Goal: Use online tool/utility: Utilize a website feature to perform a specific function

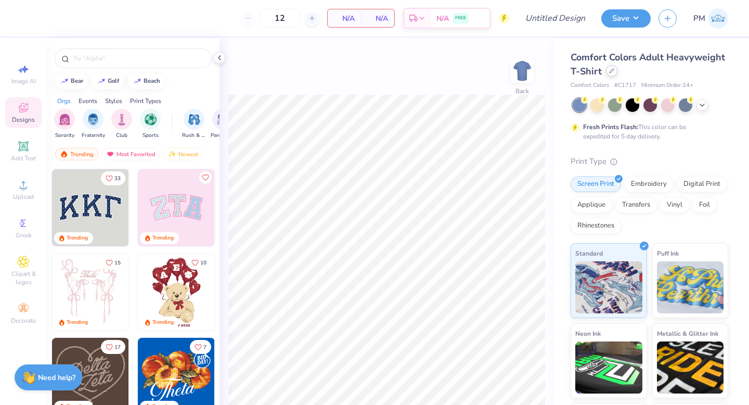
click at [613, 73] on icon at bounding box center [611, 70] width 5 height 5
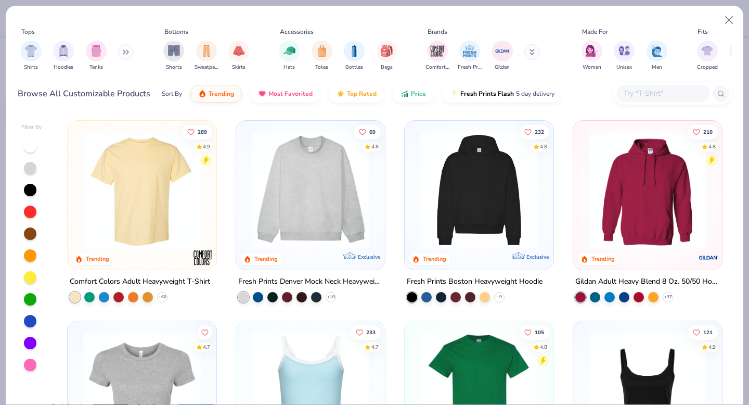
click at [632, 86] on div at bounding box center [663, 93] width 94 height 17
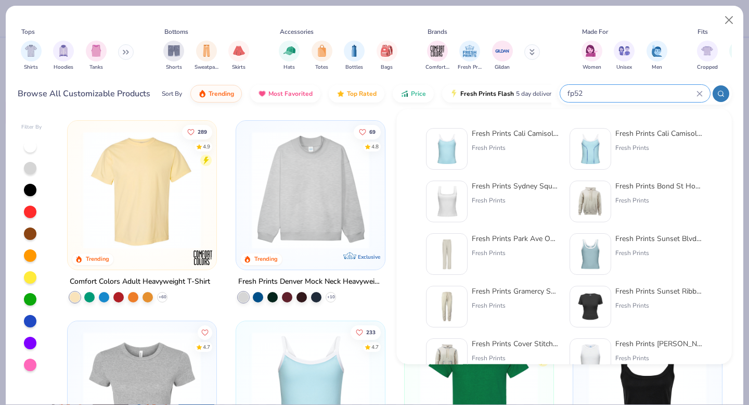
type input "fp52"
click at [445, 143] on img at bounding box center [447, 149] width 32 height 32
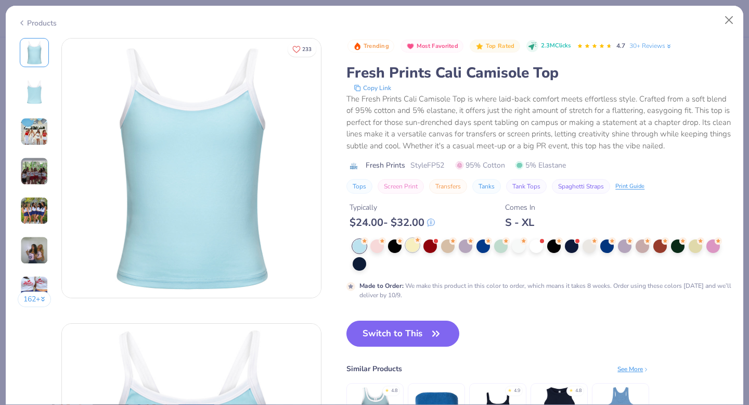
click at [413, 247] on div at bounding box center [413, 245] width 14 height 14
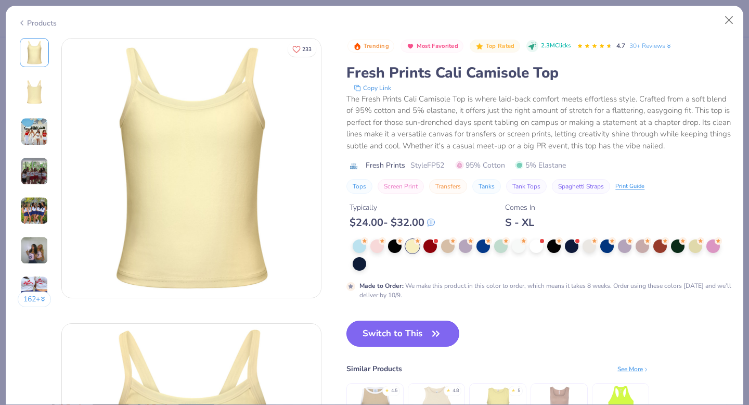
click at [407, 328] on button "Switch to This" at bounding box center [402, 333] width 113 height 26
type input "50"
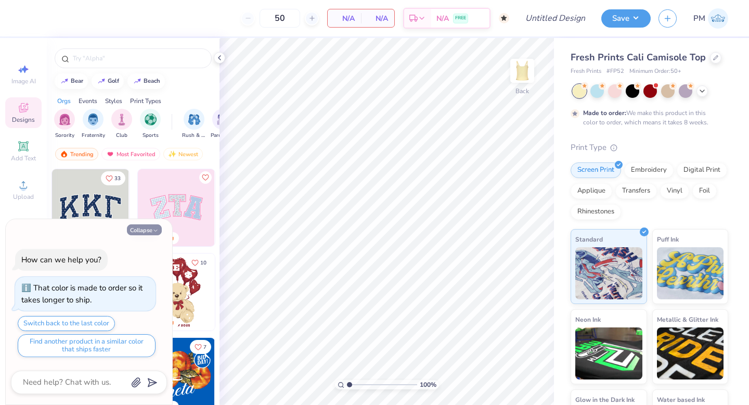
click at [145, 231] on button "Collapse" at bounding box center [144, 229] width 35 height 11
type textarea "x"
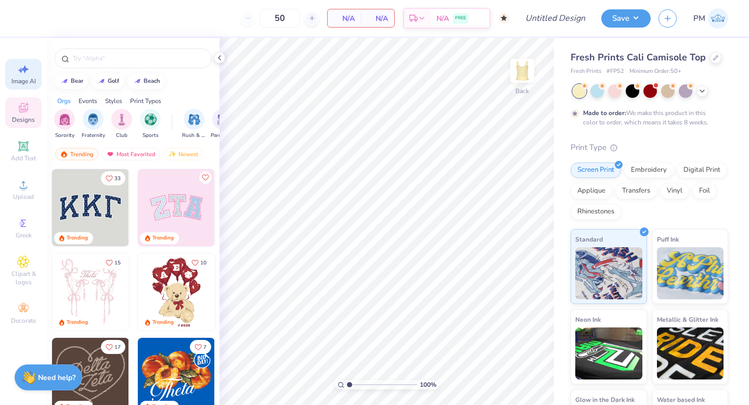
click at [25, 81] on span "Image AI" at bounding box center [23, 81] width 24 height 8
select select "4"
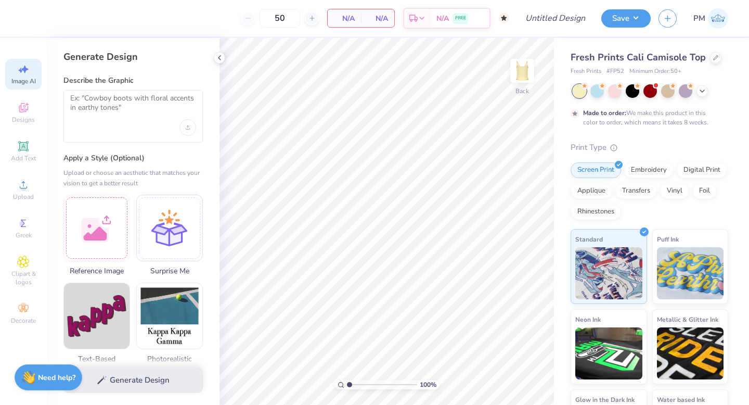
click at [106, 126] on div at bounding box center [132, 116] width 139 height 53
click at [188, 128] on icon "Upload image" at bounding box center [188, 127] width 4 height 4
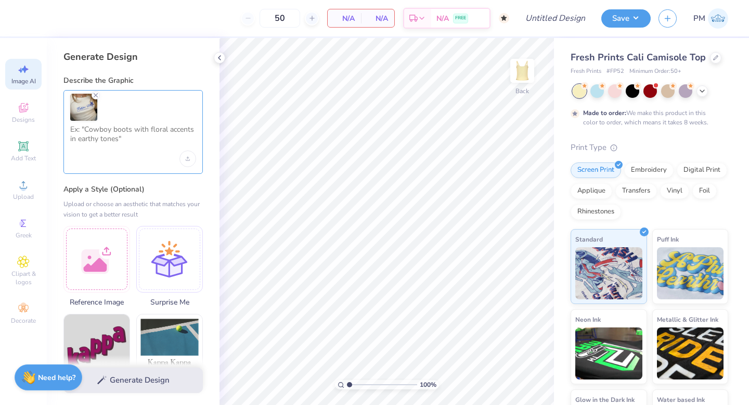
click at [122, 129] on textarea at bounding box center [133, 138] width 126 height 26
click at [183, 159] on div "Upload image" at bounding box center [187, 158] width 17 height 17
click at [190, 161] on div "Upload image" at bounding box center [187, 158] width 17 height 17
click at [130, 151] on div at bounding box center [132, 132] width 139 height 84
click at [106, 135] on textarea at bounding box center [133, 138] width 126 height 26
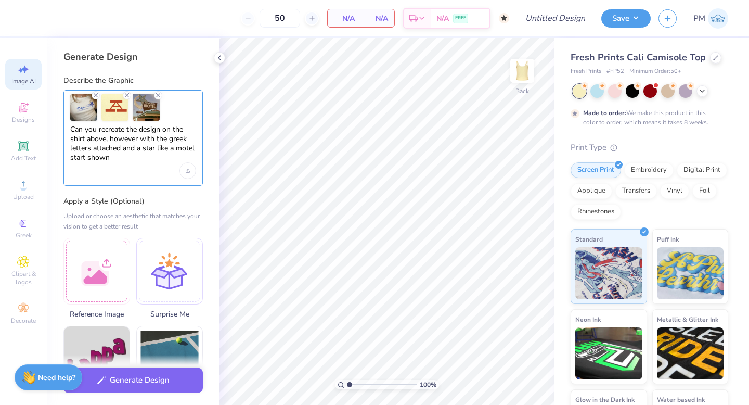
click at [85, 158] on textarea "Can you recreate the design on the shirt above, however with the greek letters …" at bounding box center [133, 144] width 126 height 38
type textarea "Can you recreate the design on the shirt above, however with the greek letters …"
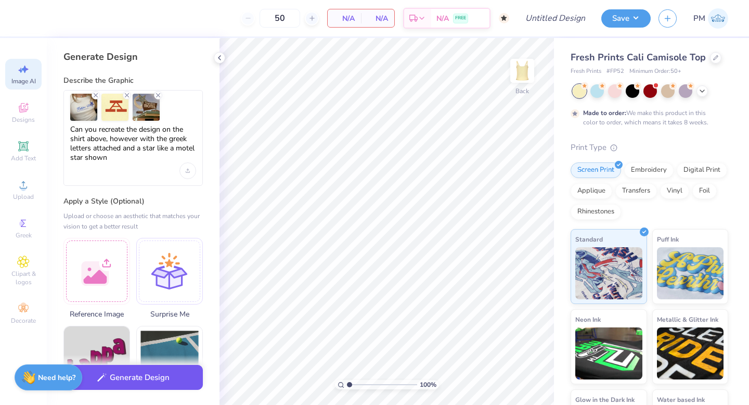
click at [121, 390] on div "Generate Design" at bounding box center [133, 380] width 173 height 50
click at [132, 382] on button "Generate Design" at bounding box center [132, 377] width 139 height 25
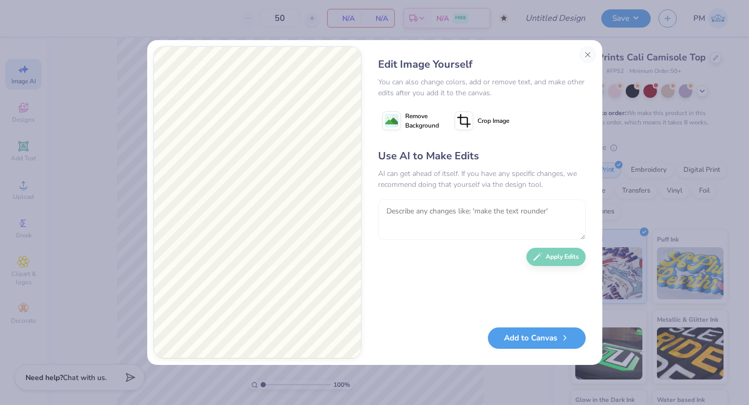
click at [442, 218] on textarea at bounding box center [481, 219] width 207 height 41
type textarea "T"
type textarea "Take out the KAppa delta"
click at [568, 248] on button "Apply Edits" at bounding box center [555, 254] width 59 height 18
click at [422, 217] on textarea at bounding box center [481, 219] width 207 height 41
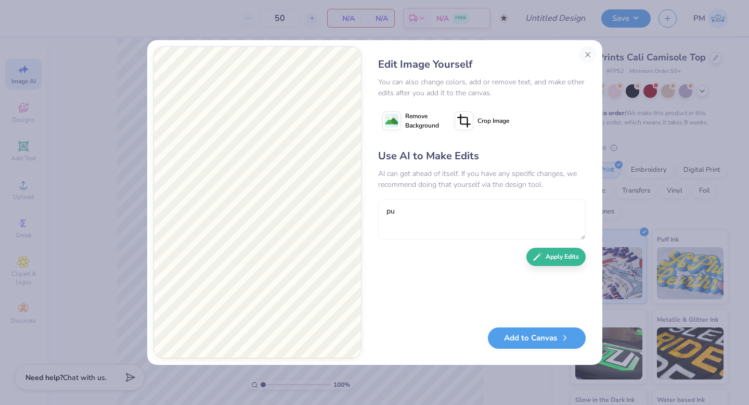
type textarea "p"
type textarea "t"
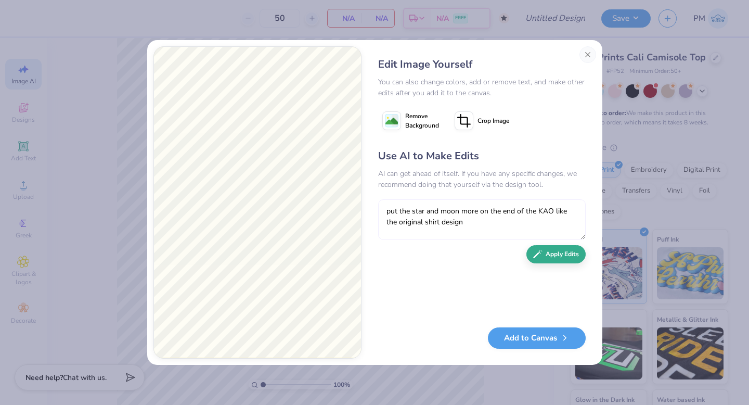
type textarea "put the star and moon more on the end of the KAO like the original shirt design"
click at [548, 255] on button "Apply Edits" at bounding box center [555, 254] width 59 height 18
click at [467, 219] on textarea at bounding box center [481, 219] width 207 height 41
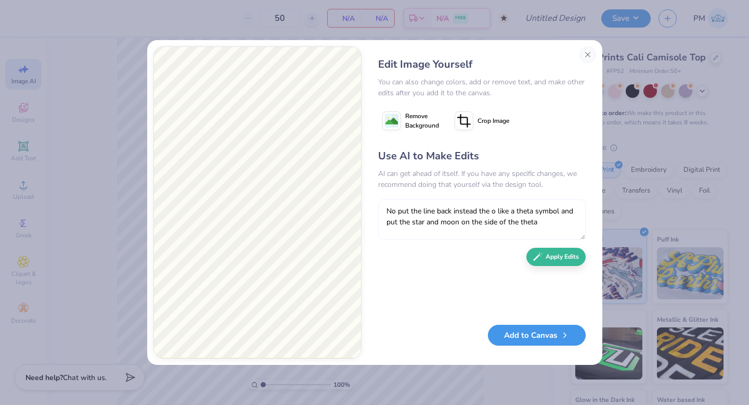
type textarea "No put the line back instead the o like a theta symbol and put the star and moo…"
click at [534, 340] on button "Add to Canvas" at bounding box center [537, 334] width 98 height 21
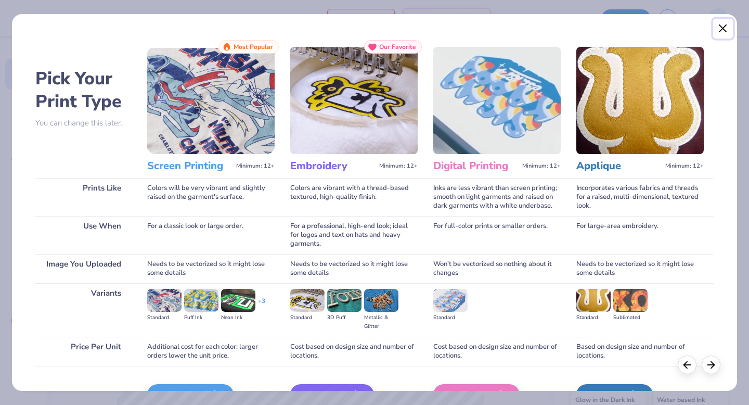
click at [722, 34] on button "Close" at bounding box center [723, 29] width 20 height 20
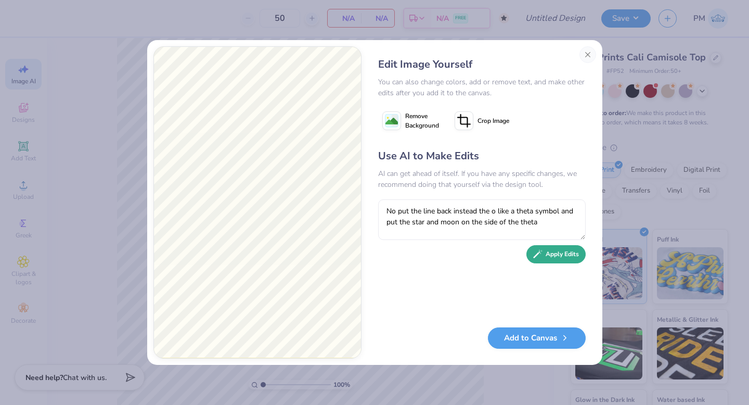
click at [572, 254] on button "Apply Edits" at bounding box center [555, 254] width 59 height 18
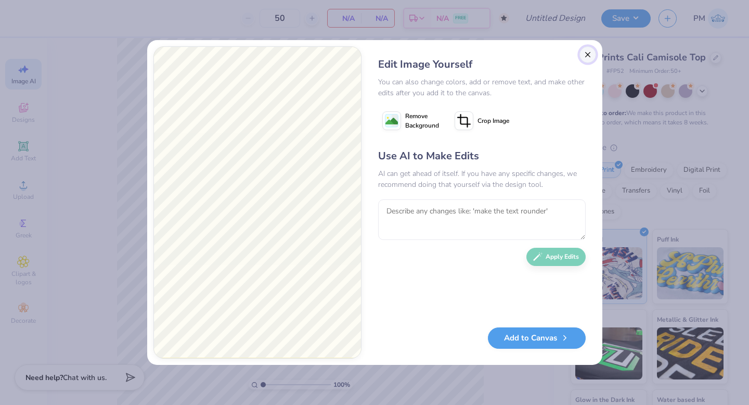
click at [588, 54] on button "Close" at bounding box center [587, 54] width 17 height 17
